Goal: Submit feedback/report problem

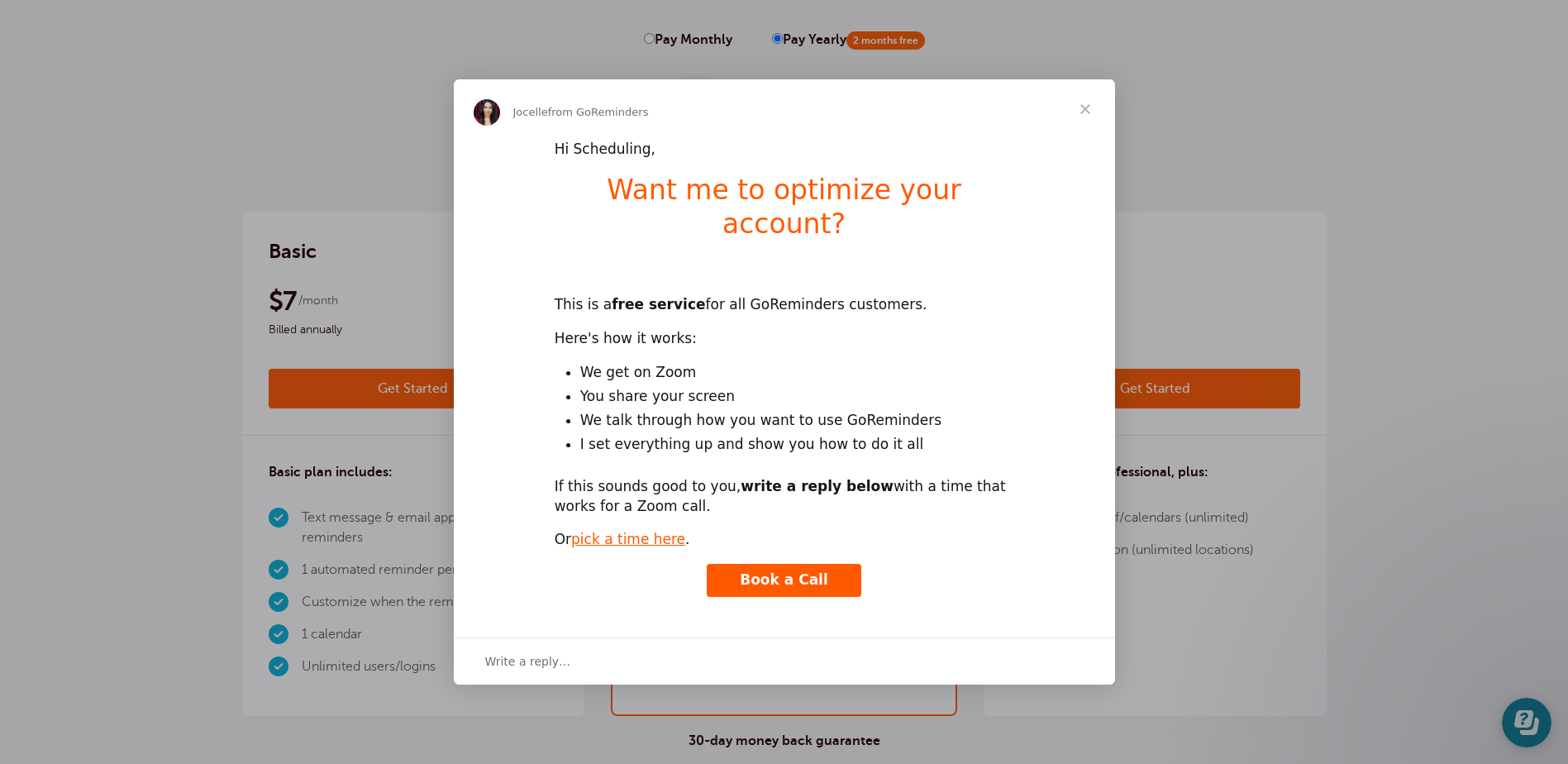
click at [1084, 125] on span "Close" at bounding box center [1084, 109] width 59 height 59
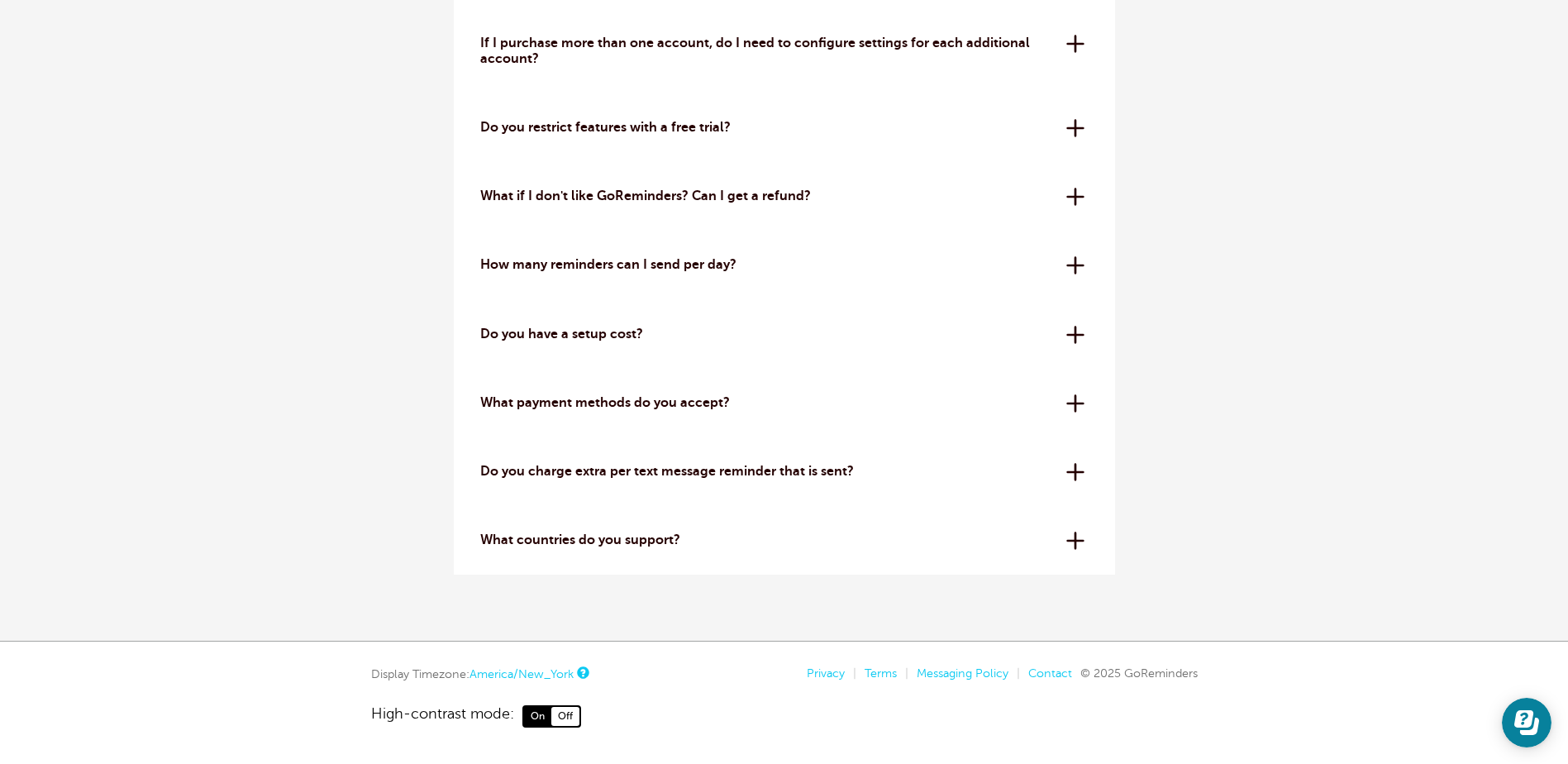
scroll to position [5250, 0]
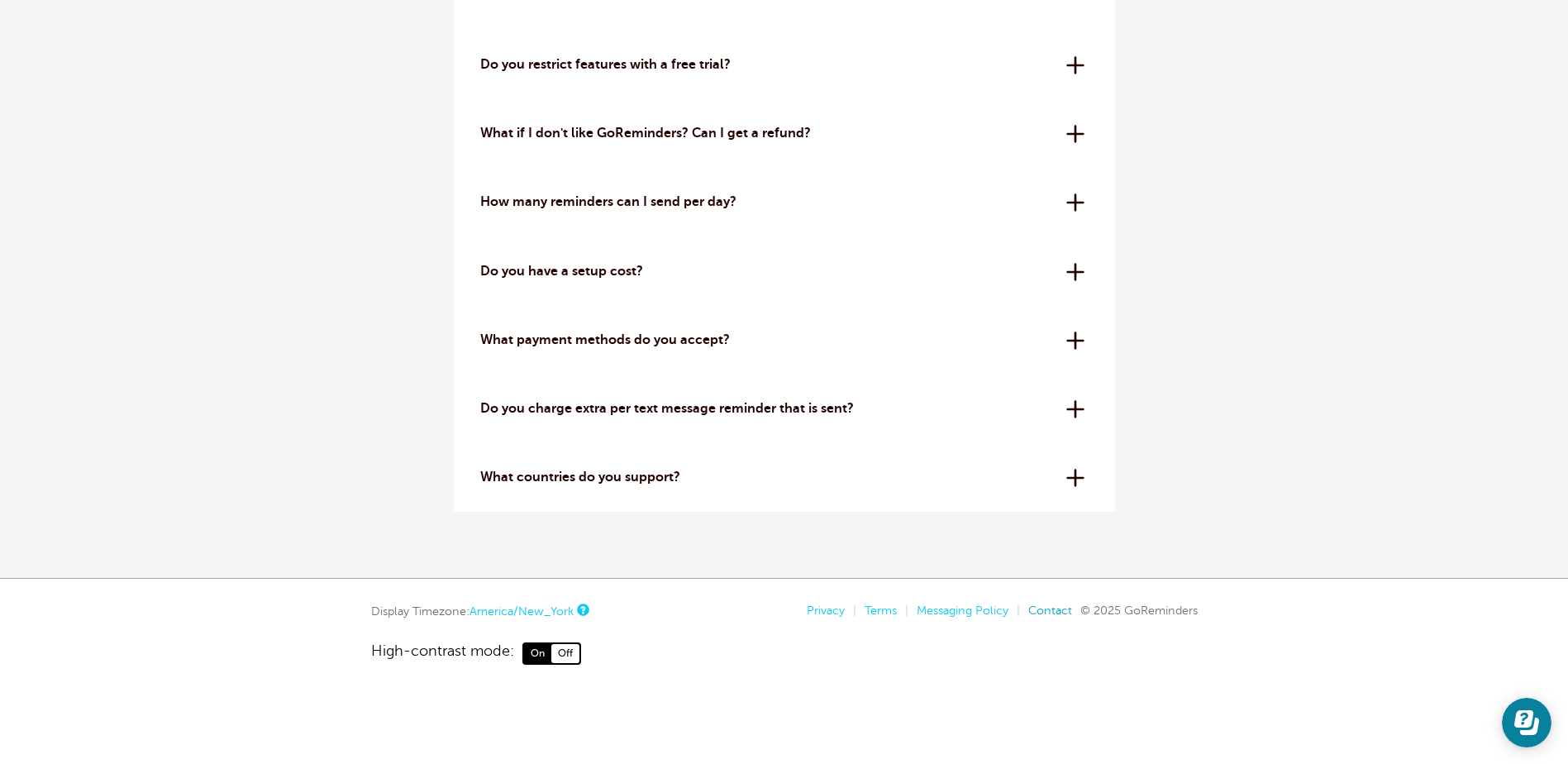
click at [1049, 604] on link "Contact" at bounding box center [1050, 610] width 44 height 13
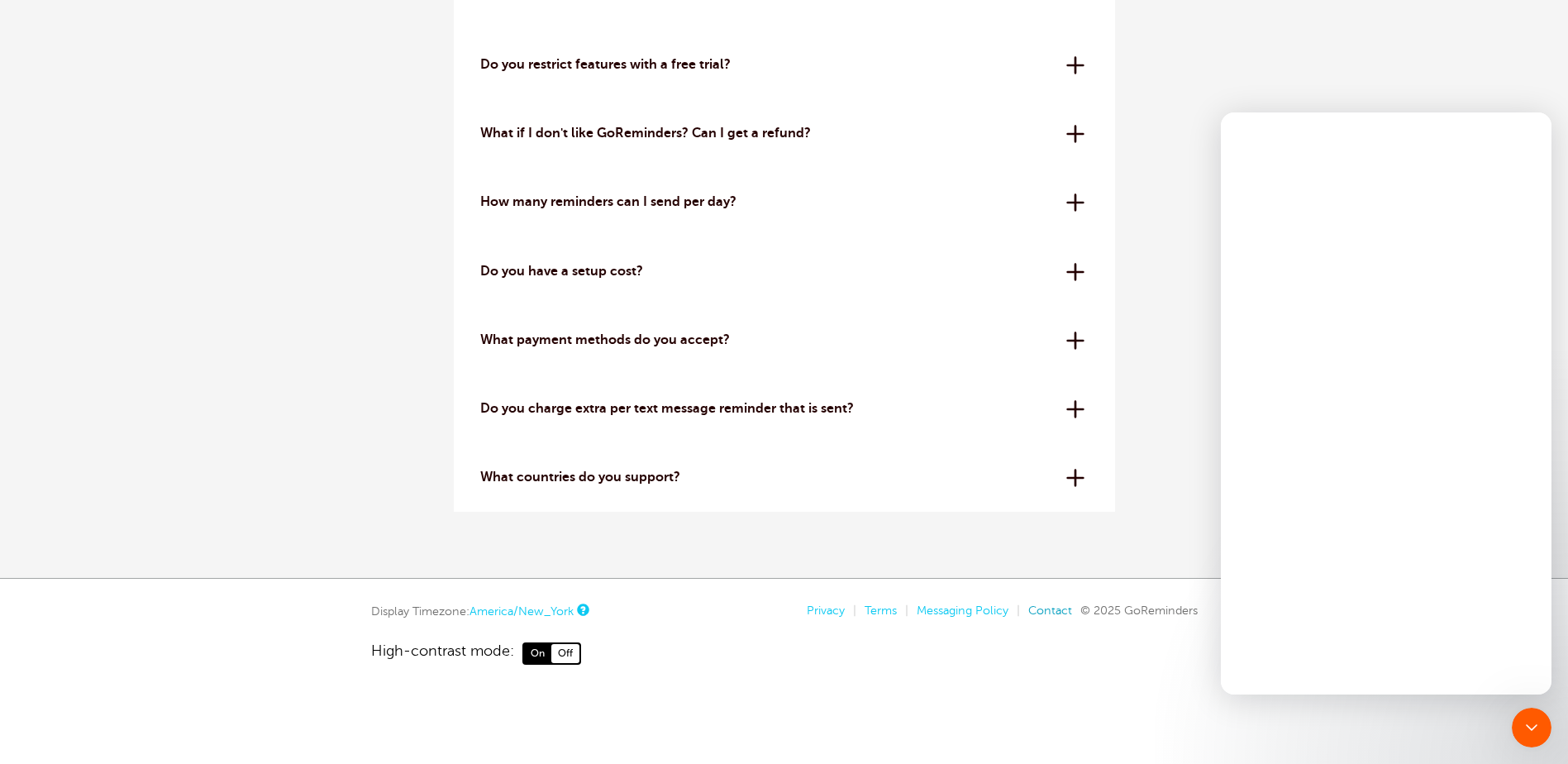
scroll to position [0, 0]
click at [1329, 624] on textarea "Message…" at bounding box center [1385, 633] width 303 height 28
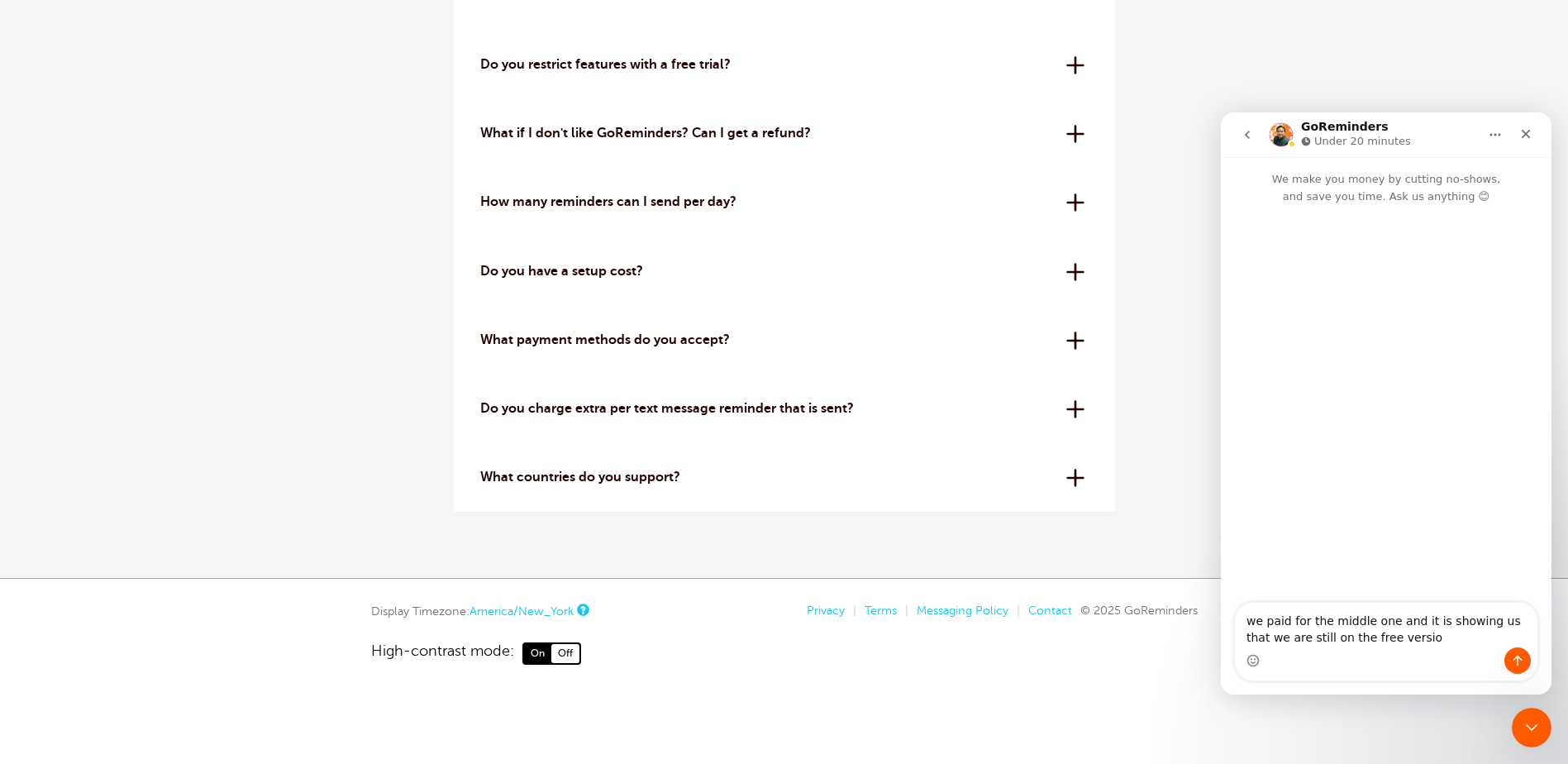
type textarea "we paid for the middle one and it is showing us that we are still on the free v…"
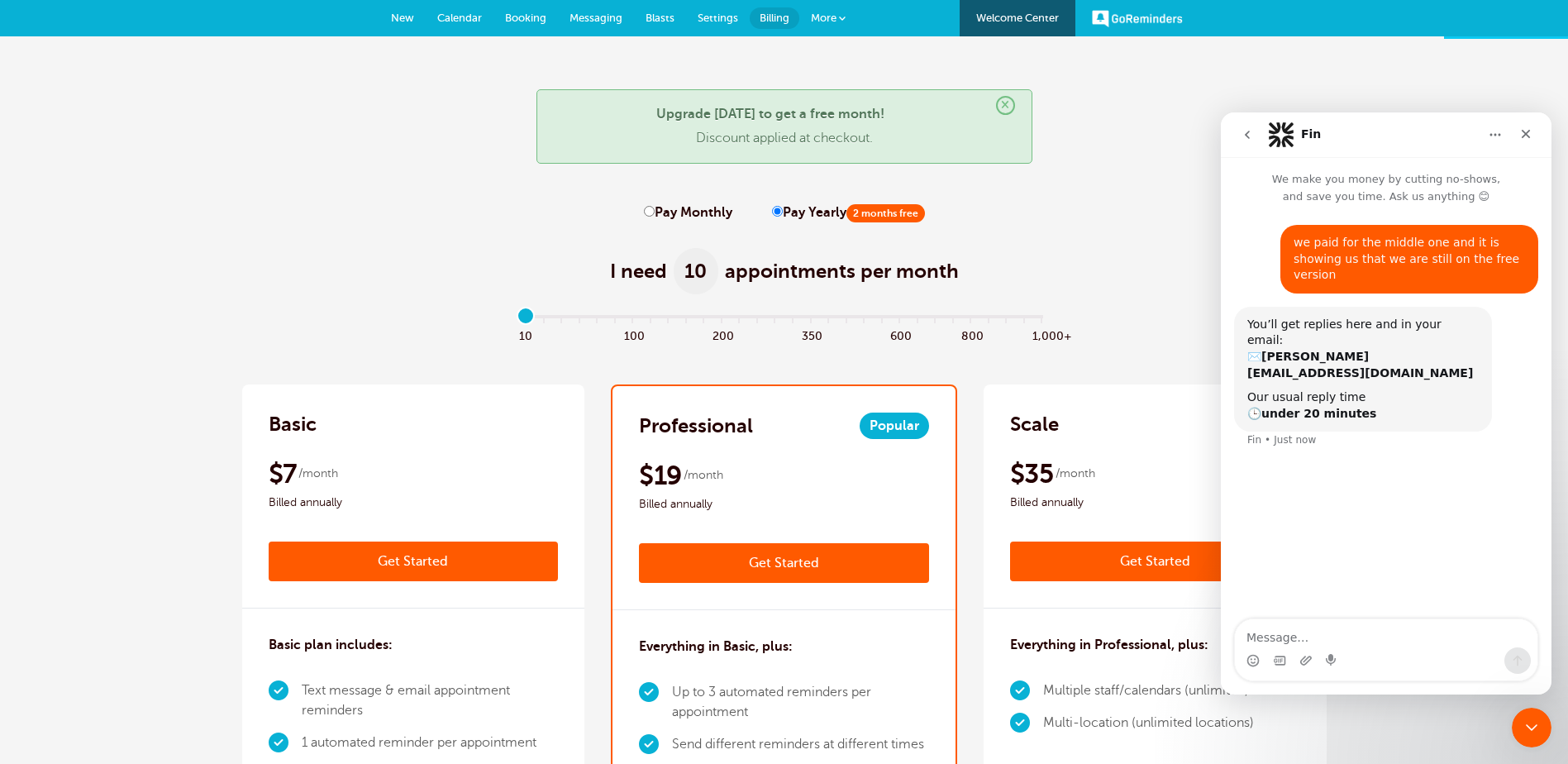
click at [921, 274] on span "appointments per month" at bounding box center [842, 271] width 234 height 26
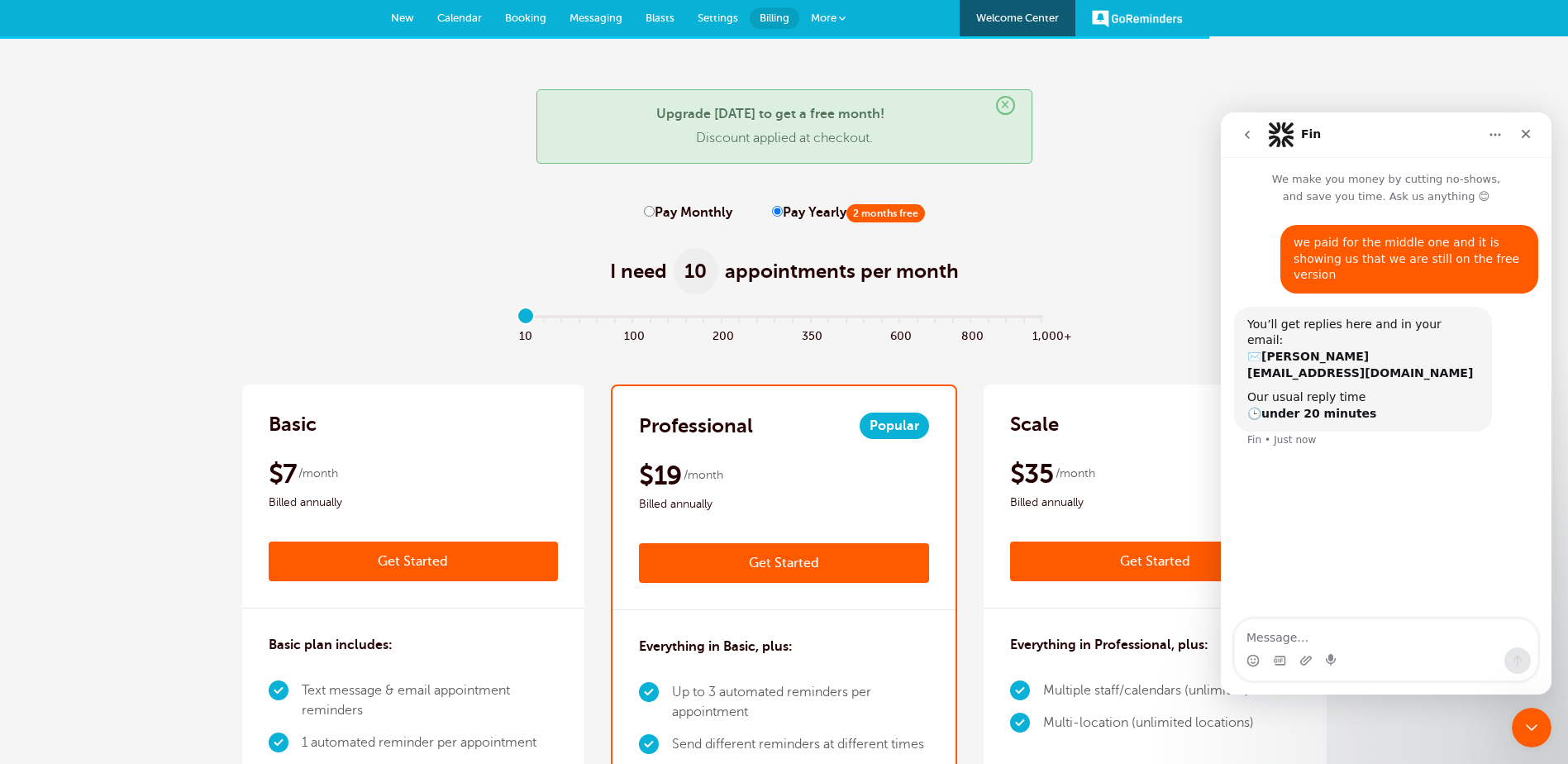
drag, startPoint x: 921, startPoint y: 274, endPoint x: 873, endPoint y: 270, distance: 48.2
click at [873, 270] on span "appointments per month" at bounding box center [842, 271] width 234 height 26
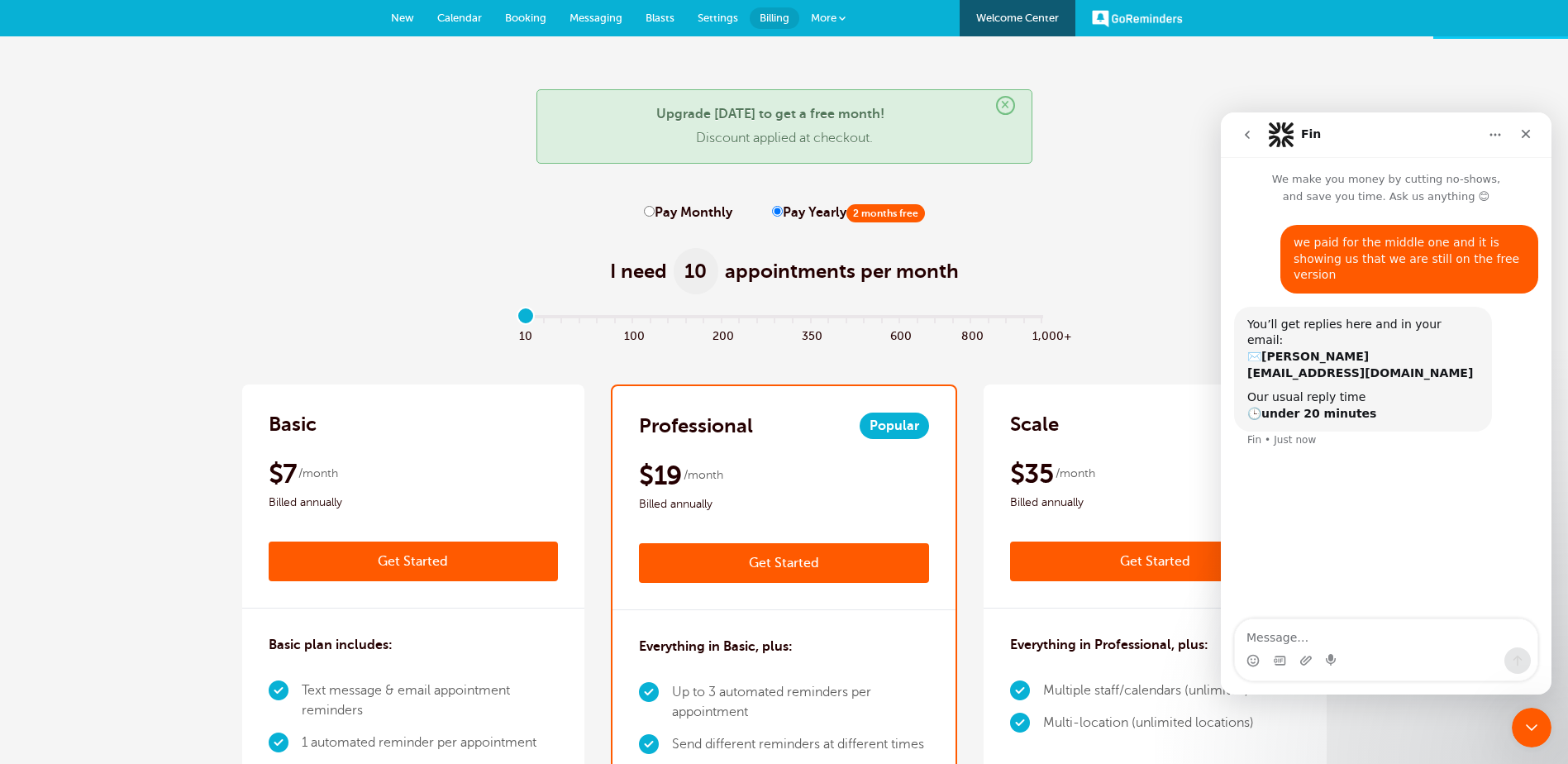
drag, startPoint x: 873, startPoint y: 270, endPoint x: 927, endPoint y: 277, distance: 54.5
click at [927, 277] on span "appointments per month" at bounding box center [842, 271] width 234 height 26
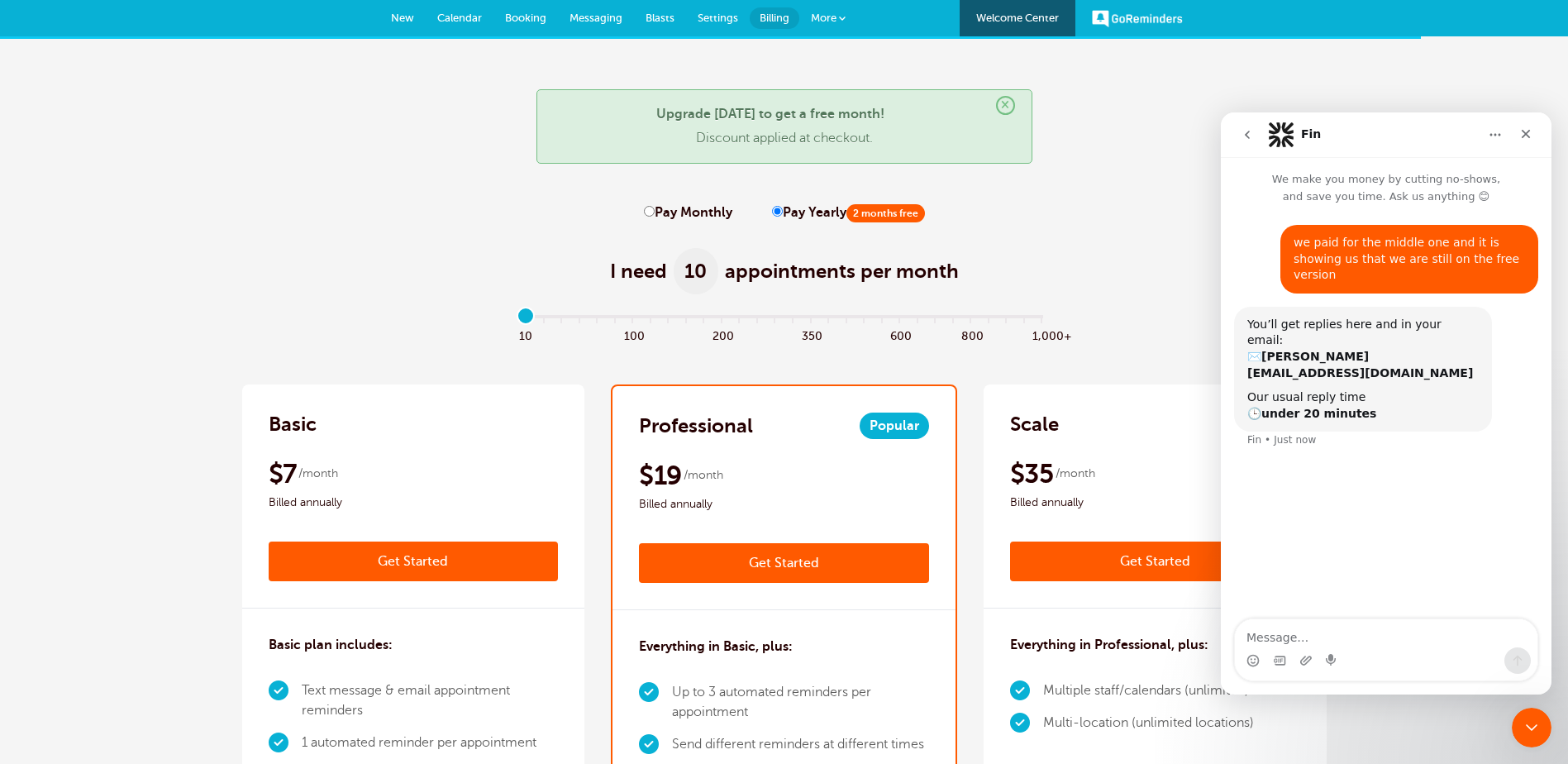
drag, startPoint x: 927, startPoint y: 277, endPoint x: 869, endPoint y: 269, distance: 58.5
click at [869, 269] on span "appointments per month" at bounding box center [842, 271] width 234 height 26
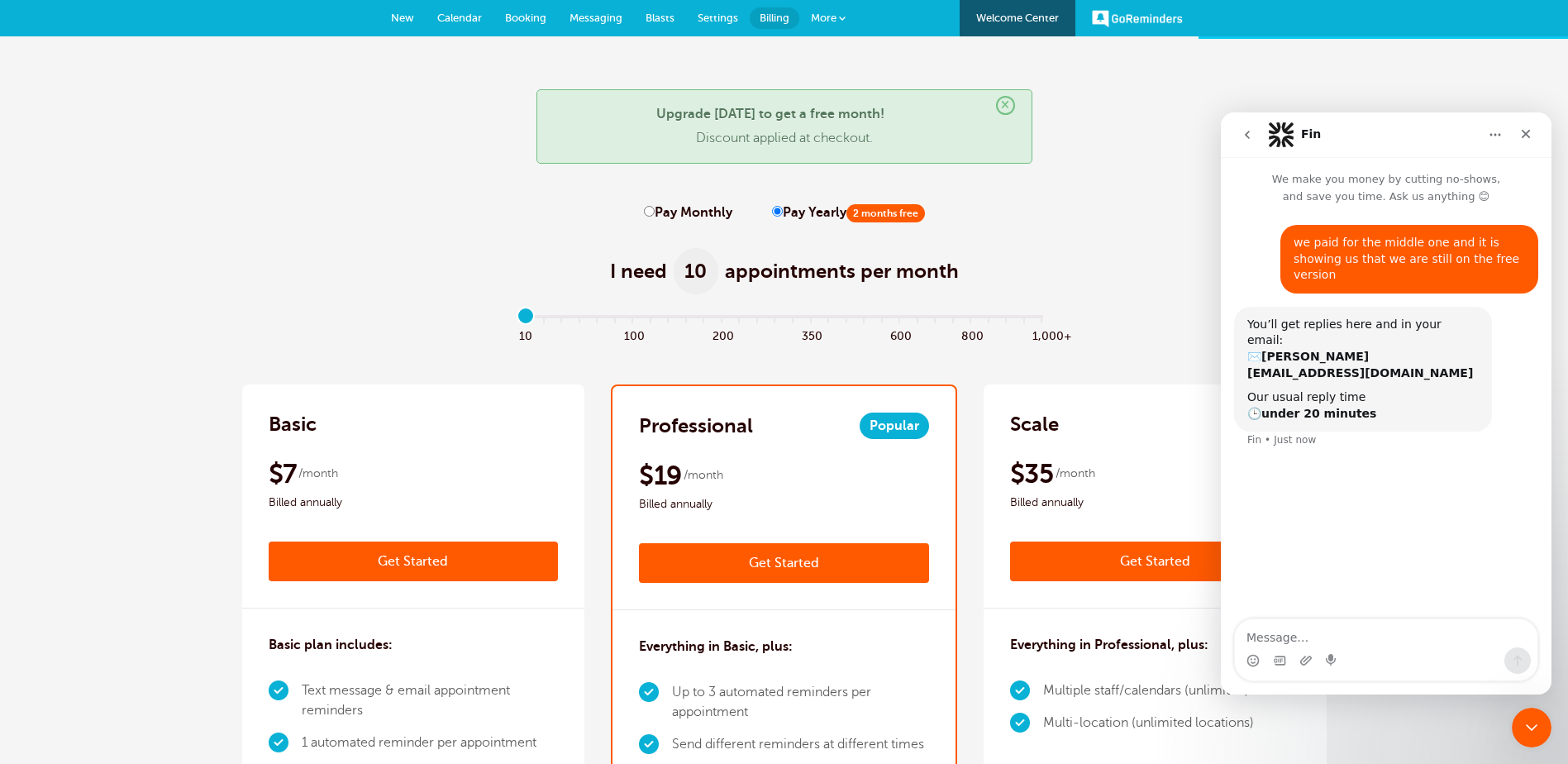
drag, startPoint x: 869, startPoint y: 269, endPoint x: 799, endPoint y: 267, distance: 70.0
click at [799, 267] on span "appointments per month" at bounding box center [842, 271] width 234 height 26
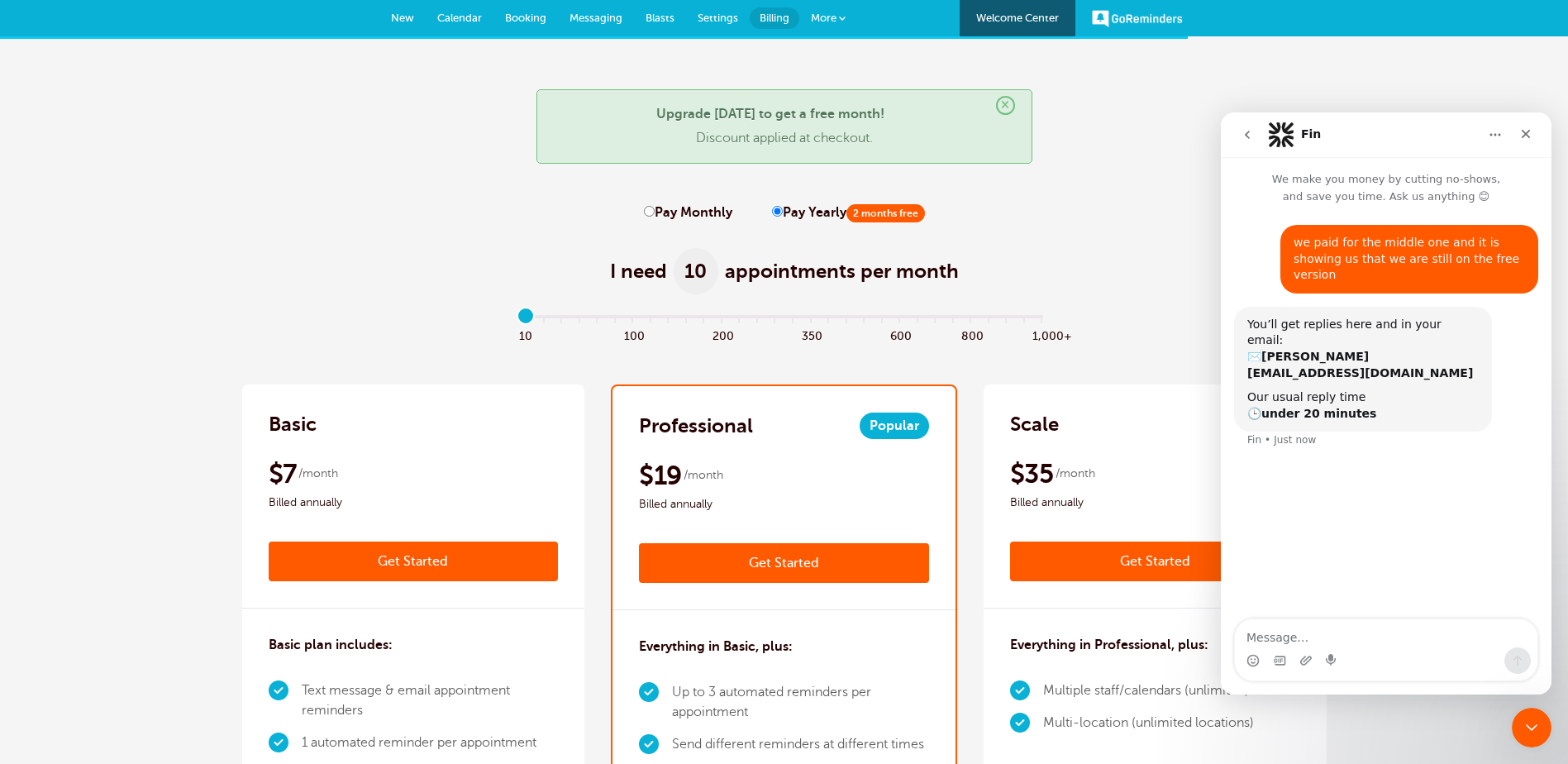
drag, startPoint x: 799, startPoint y: 267, endPoint x: 918, endPoint y: 270, distance: 119.0
click at [918, 270] on span "appointments per month" at bounding box center [842, 271] width 234 height 26
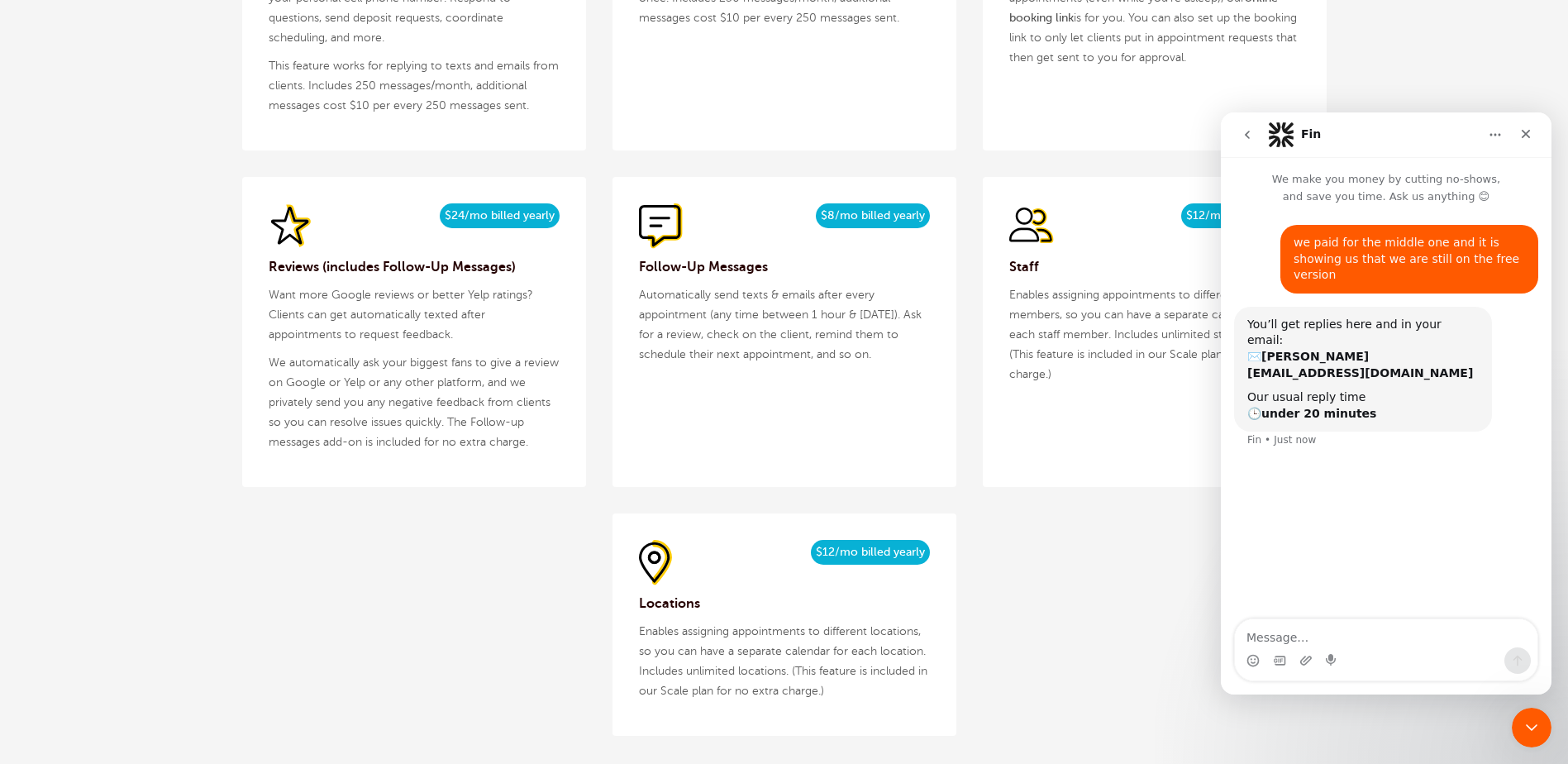
scroll to position [2231, 0]
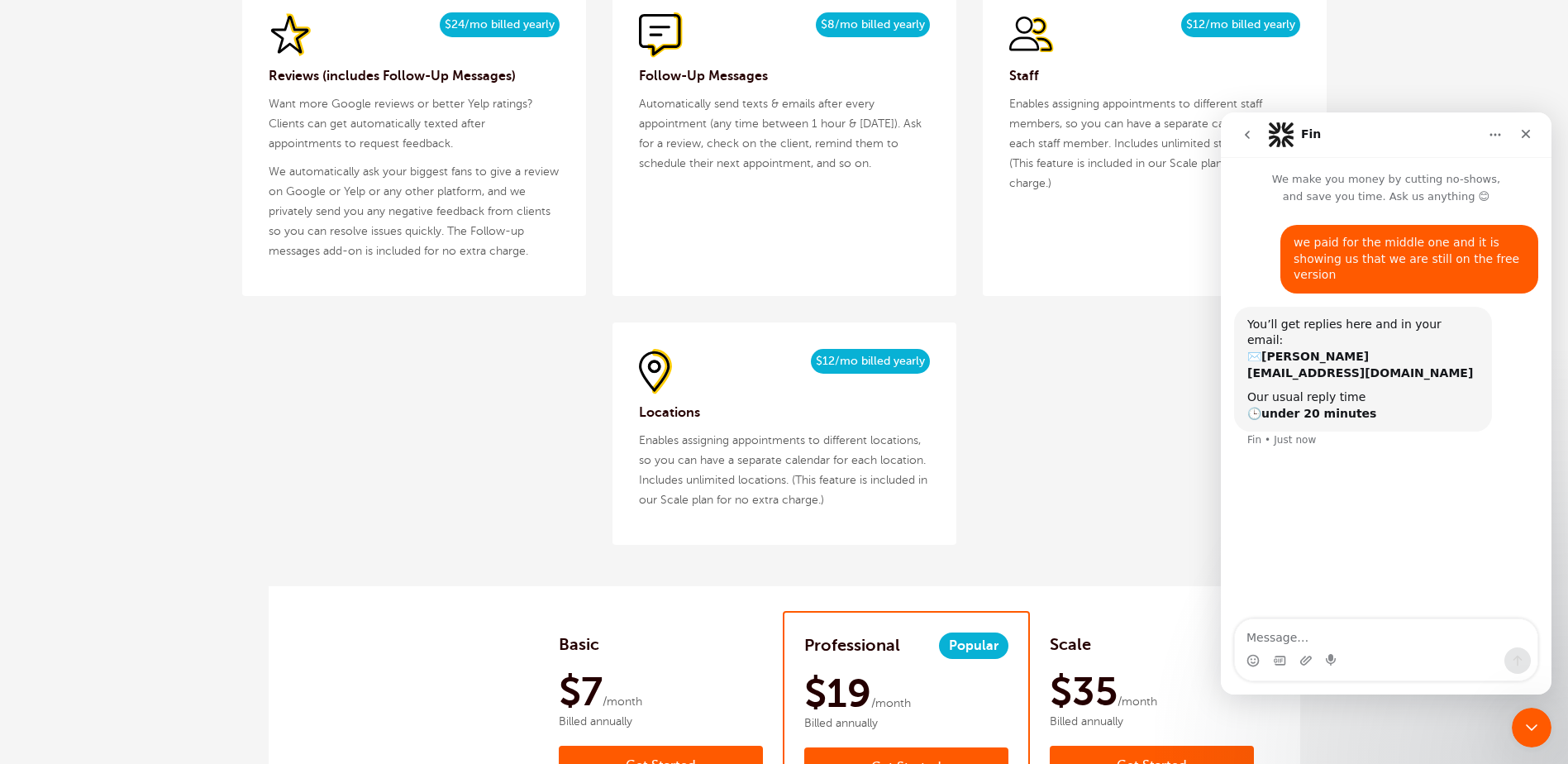
click at [754, 445] on p "Enables assigning appointments to different locations, so you can have a separa…" at bounding box center [784, 470] width 291 height 80
drag, startPoint x: 754, startPoint y: 445, endPoint x: 705, endPoint y: 441, distance: 49.2
click at [705, 441] on p "Enables assigning appointments to different locations, so you can have a separa…" at bounding box center [784, 470] width 291 height 80
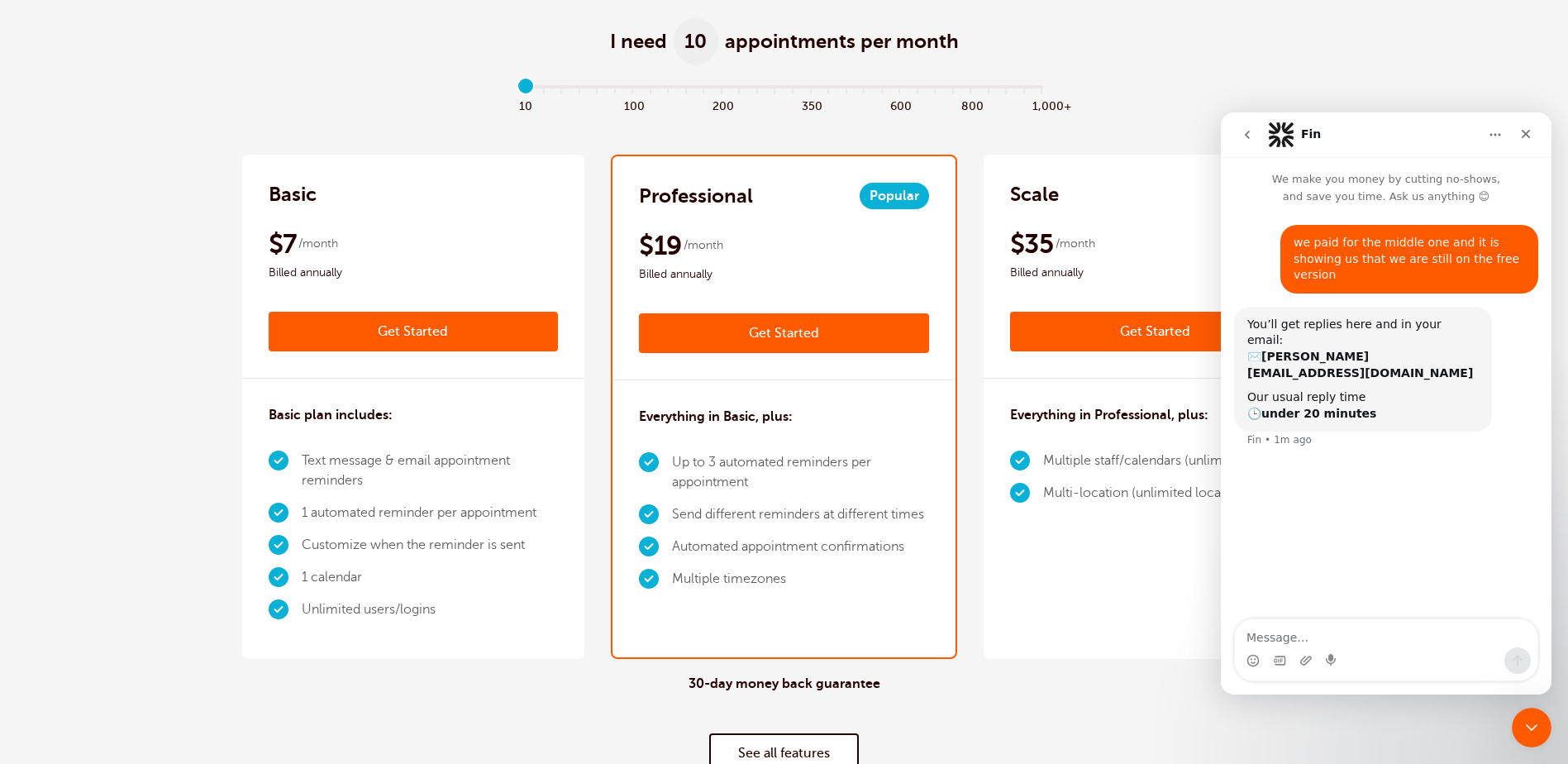
scroll to position [0, 0]
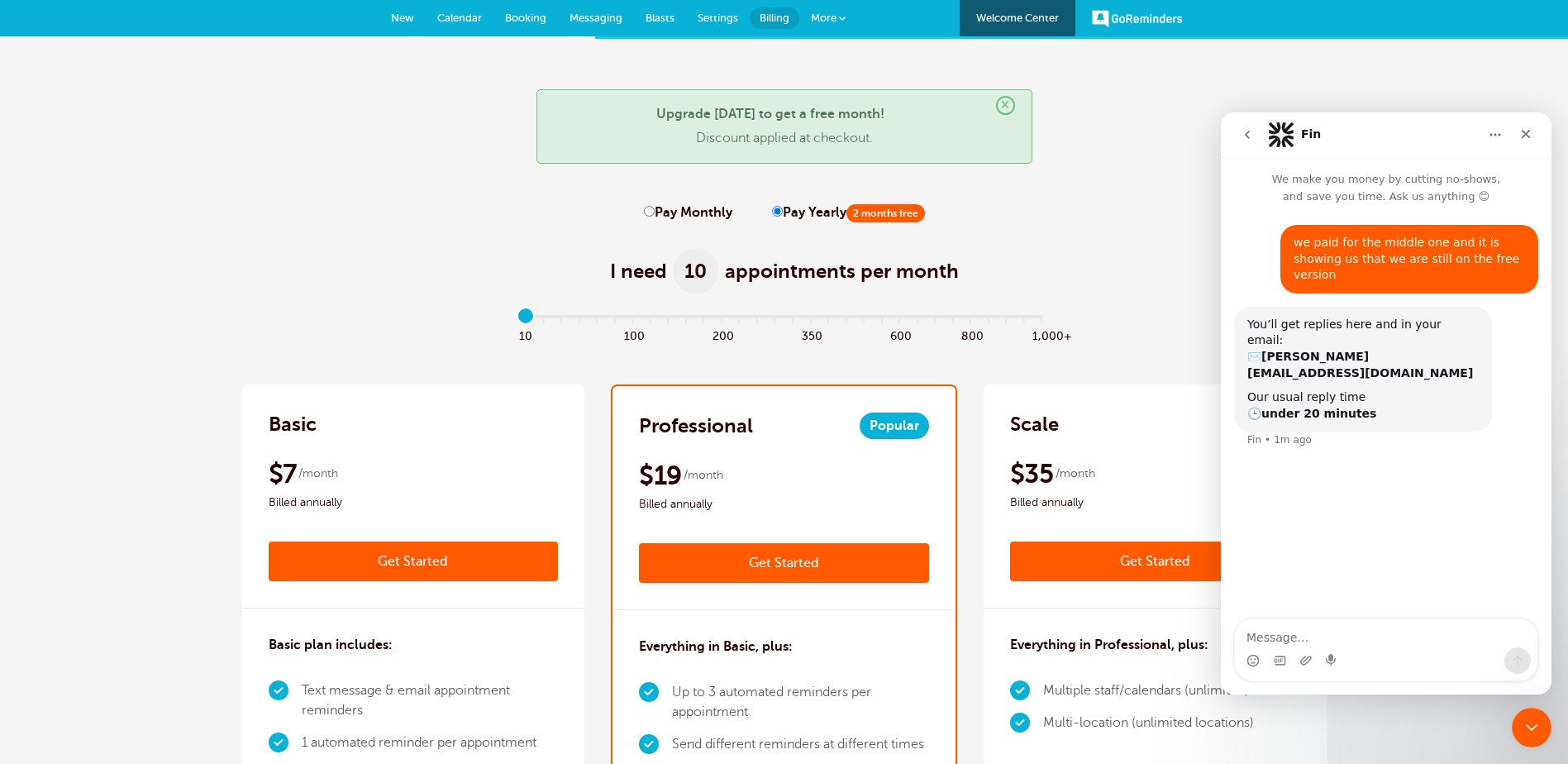
click at [1008, 105] on span "×" at bounding box center [1005, 105] width 19 height 19
